Goal: Task Accomplishment & Management: Use online tool/utility

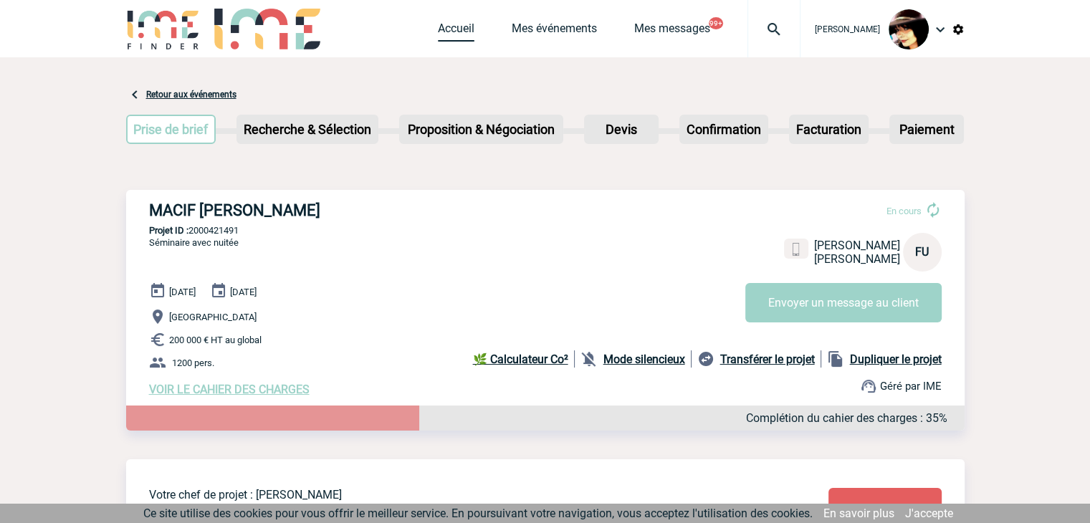
click at [456, 24] on link "Accueil" at bounding box center [456, 32] width 37 height 20
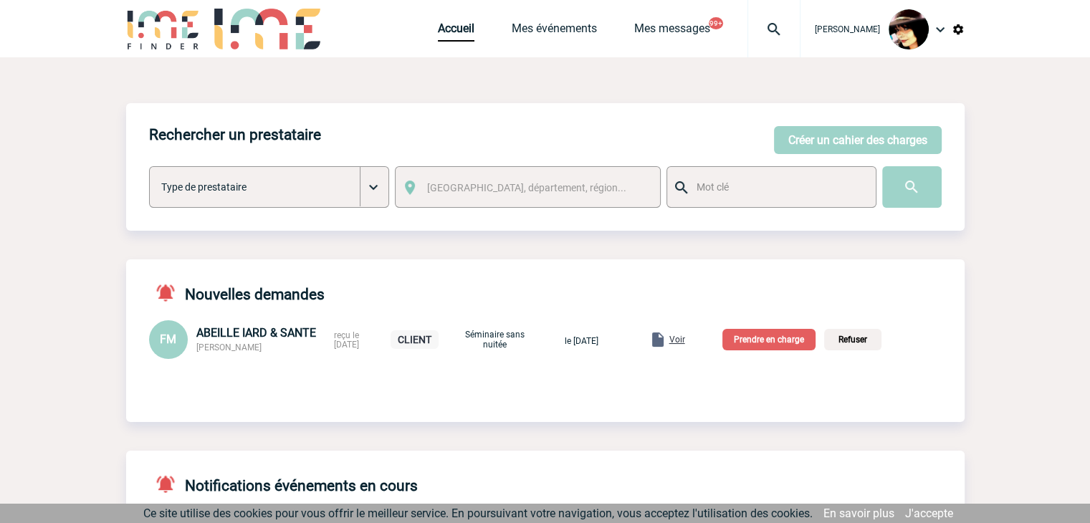
click at [756, 345] on p "Prendre en charge" at bounding box center [769, 340] width 93 height 22
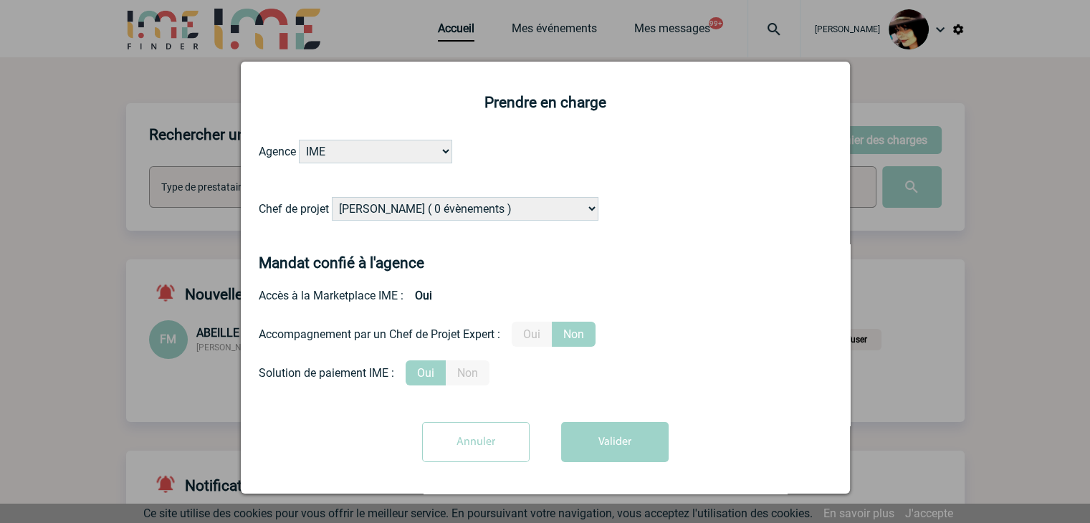
click at [454, 207] on select "Alizée VERLAGUET ( 0 évènements ) Anne-Françoise BONHOMME ( 191 évènements ) An…" at bounding box center [465, 209] width 267 height 24
select select "131234"
click at [332, 198] on select "Alizée VERLAGUET ( 0 évènements ) Anne-Françoise BONHOMME ( 191 évènements ) An…" at bounding box center [465, 209] width 267 height 24
click at [536, 345] on label "Oui" at bounding box center [532, 334] width 40 height 25
click at [0, 0] on input "Oui" at bounding box center [0, 0] width 0 height 0
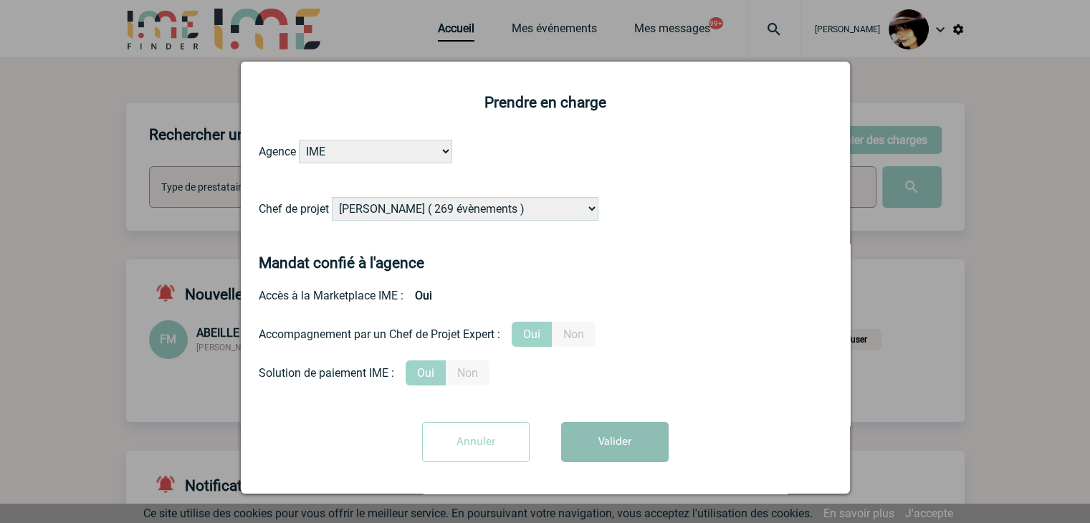
click at [596, 431] on button "Valider" at bounding box center [615, 442] width 108 height 40
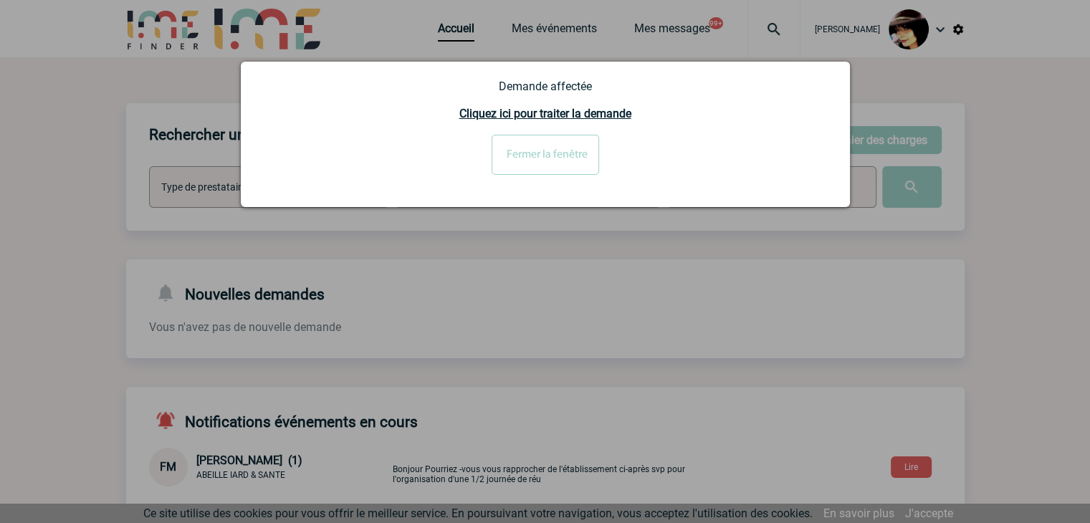
click at [520, 158] on input "Fermer la fenêtre" at bounding box center [546, 155] width 108 height 40
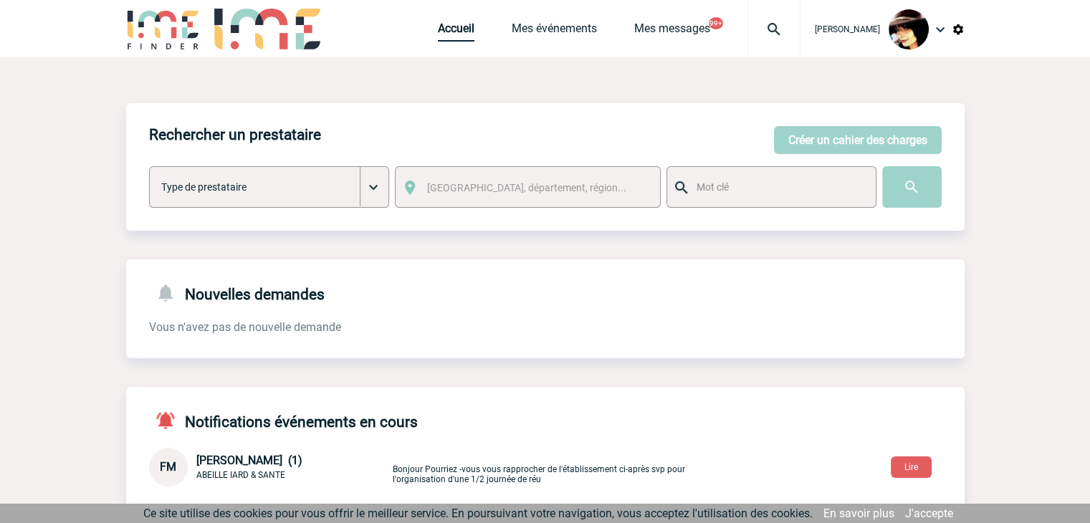
click at [441, 29] on link "Accueil" at bounding box center [456, 32] width 37 height 20
